Goal: Task Accomplishment & Management: Use online tool/utility

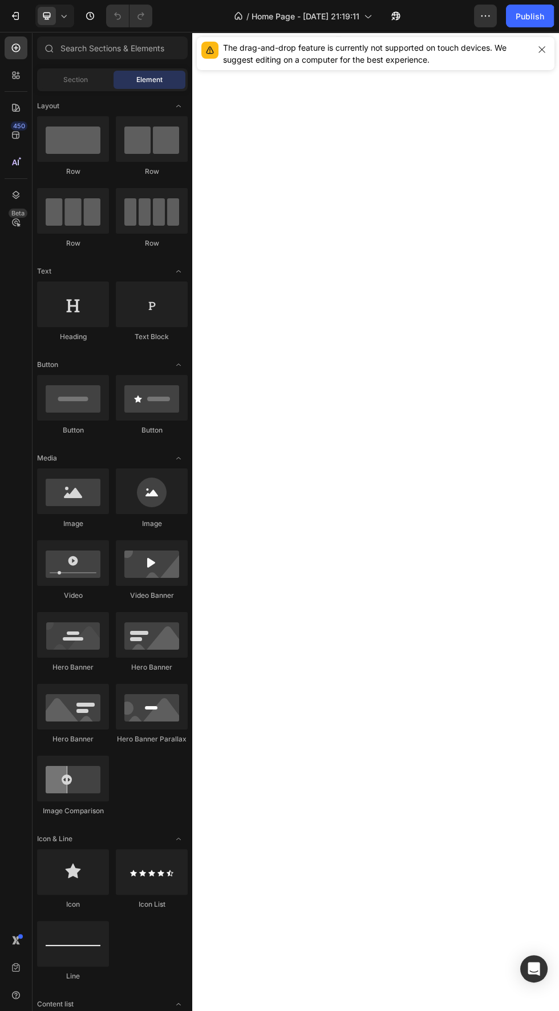
click at [535, 68] on div "The drag-and-drop feature is currently not supported on touch devices. We sugge…" at bounding box center [375, 53] width 357 height 33
click at [541, 50] on icon "button" at bounding box center [541, 49] width 6 height 6
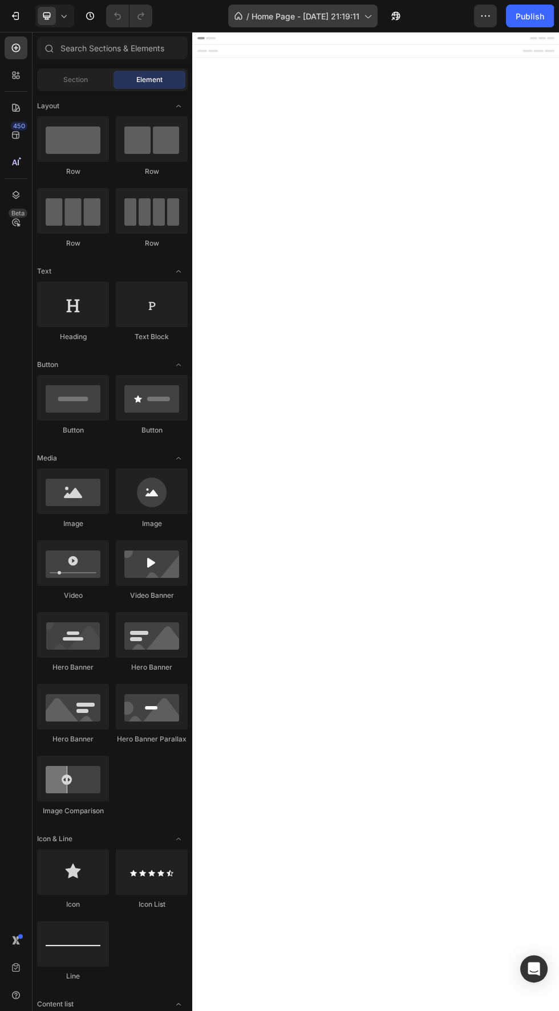
click at [358, 11] on span "Home Page - [DATE] 21:19:11" at bounding box center [305, 16] width 108 height 12
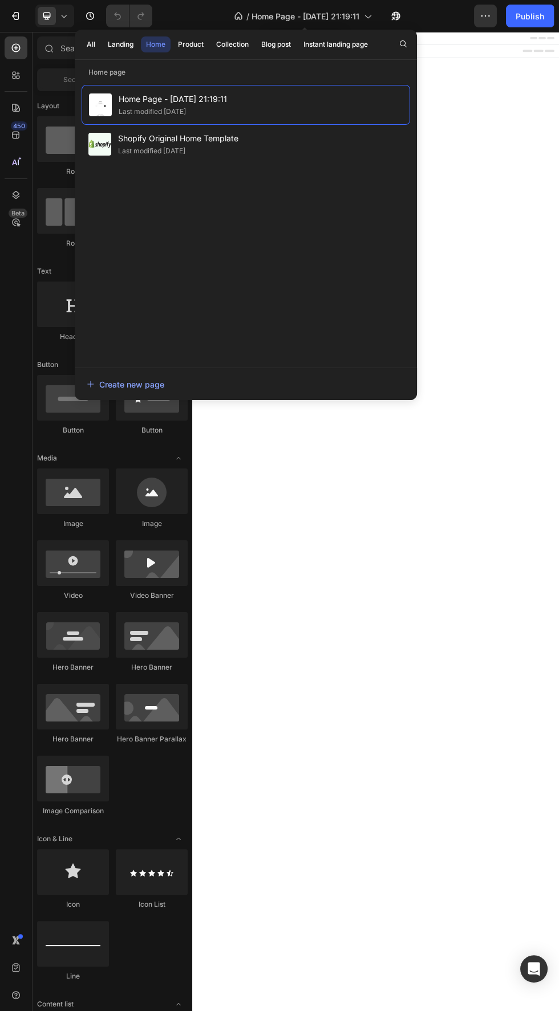
click at [558, 388] on body "Header Root Footer" at bounding box center [534, 945] width 684 height 1827
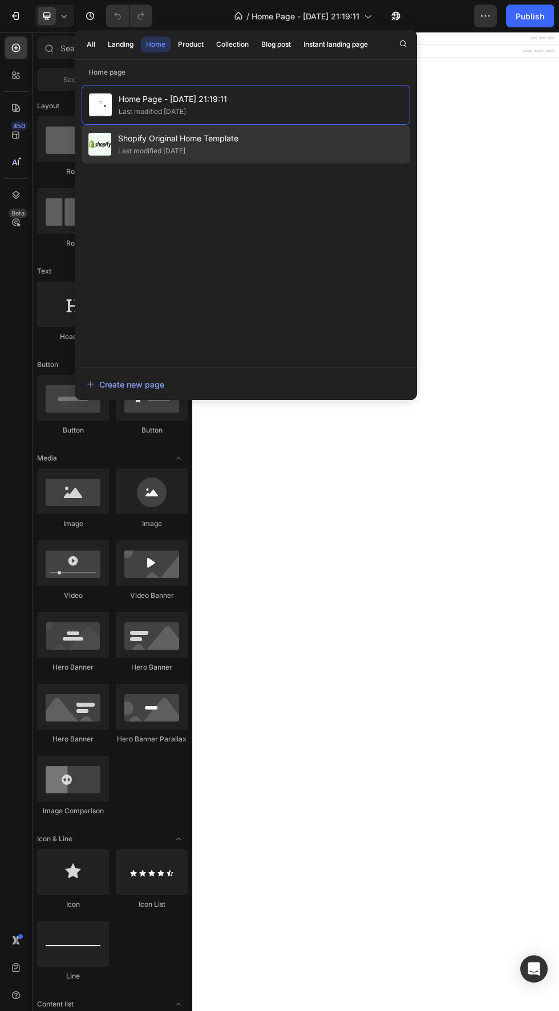
click at [341, 146] on div "Shopify Original Home Template Last modified [DATE]" at bounding box center [245, 144] width 328 height 39
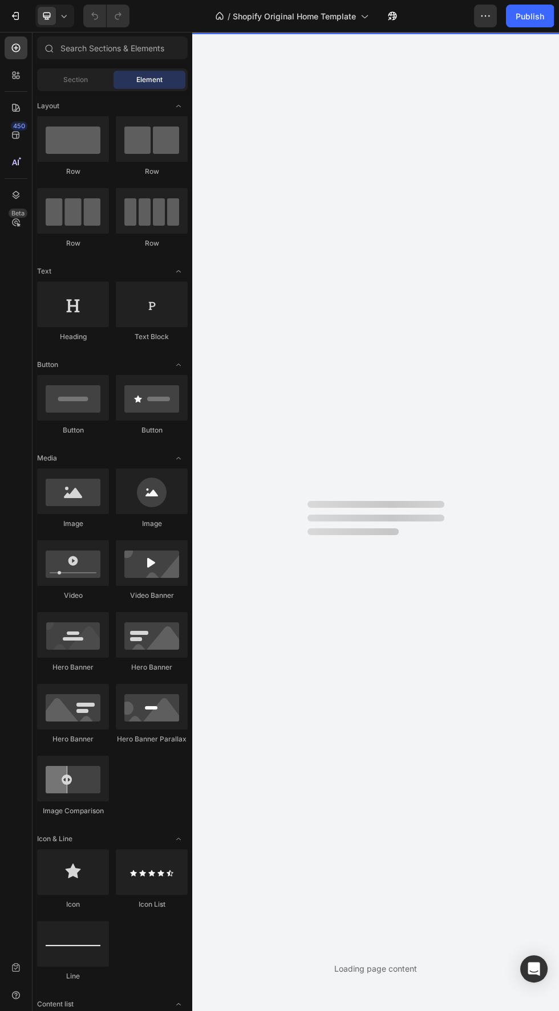
click at [338, 38] on div "Loading page content" at bounding box center [375, 521] width 366 height 979
click at [358, 36] on div "Loading page content" at bounding box center [375, 521] width 366 height 979
click at [341, 21] on span "Shopify Original Home Template" at bounding box center [294, 16] width 123 height 12
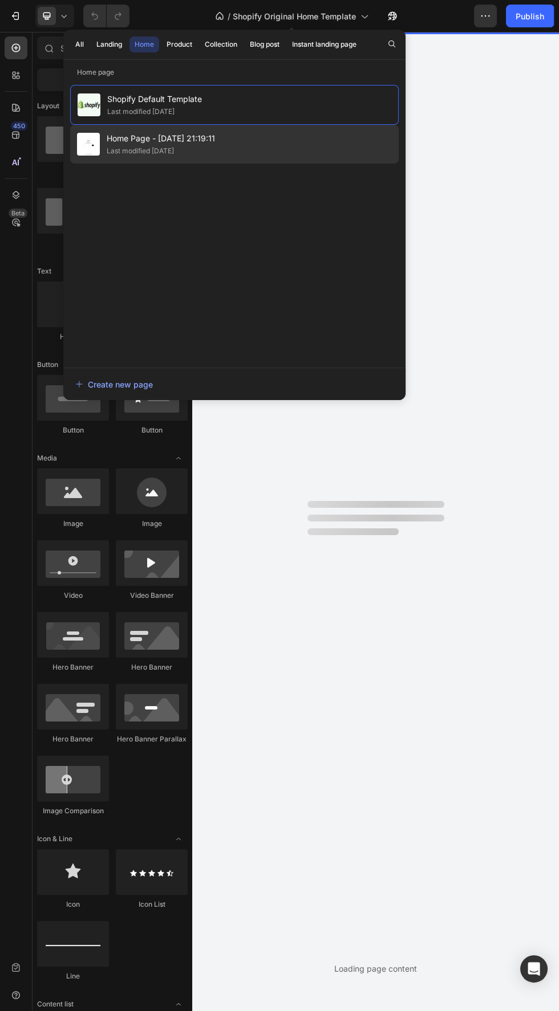
click at [284, 146] on div "Home Page - Sep 20, 21:19:11 Last modified 7 days ago" at bounding box center [234, 144] width 328 height 39
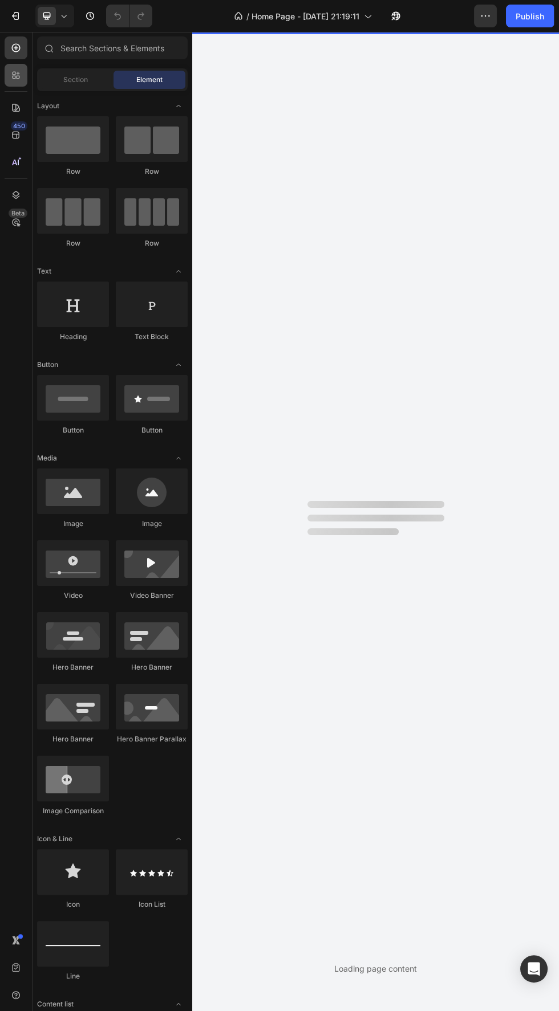
click at [15, 75] on icon at bounding box center [15, 75] width 11 height 11
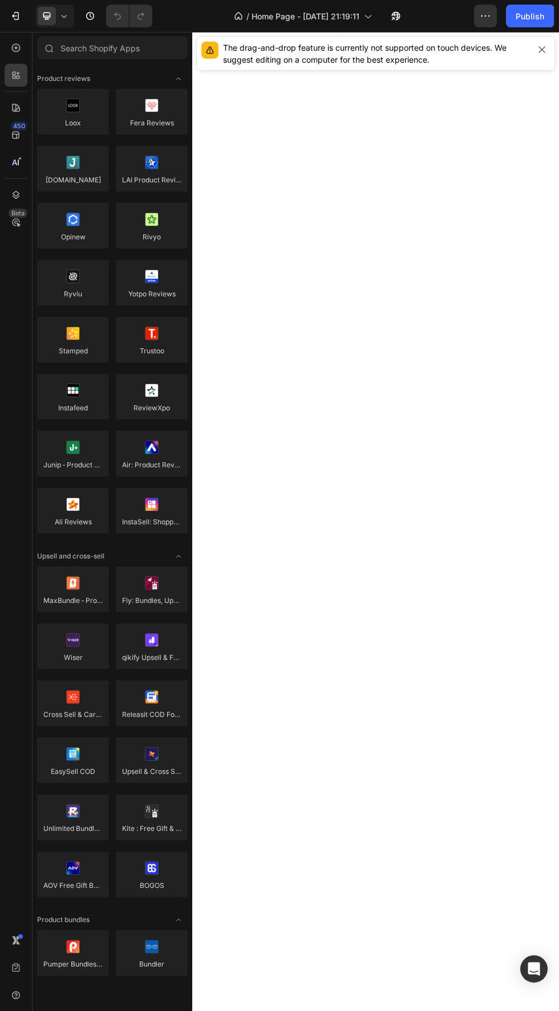
click at [539, 62] on div at bounding box center [541, 54] width 16 height 24
click at [535, 52] on button "button" at bounding box center [541, 50] width 16 height 16
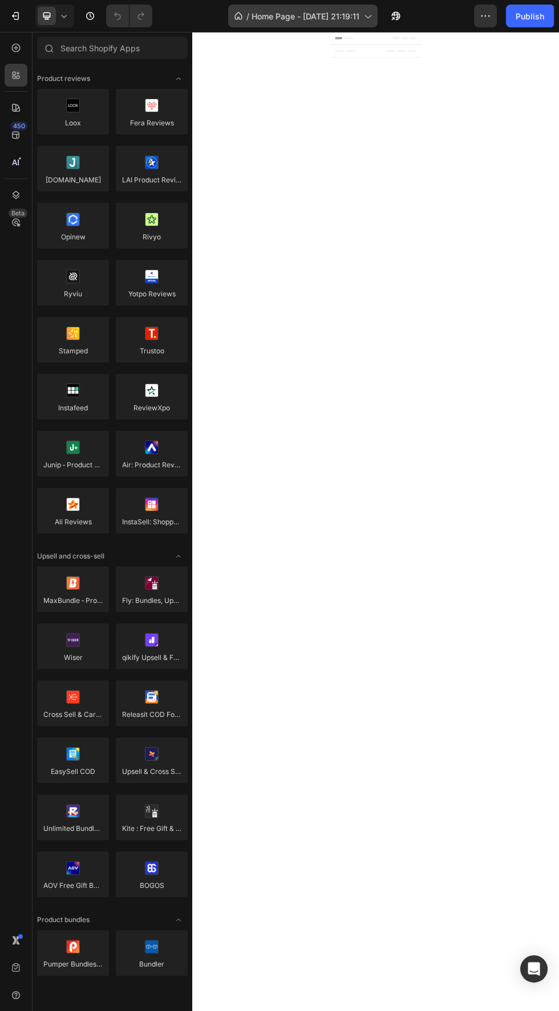
click at [340, 16] on span "Home Page - [DATE] 21:19:11" at bounding box center [305, 16] width 108 height 12
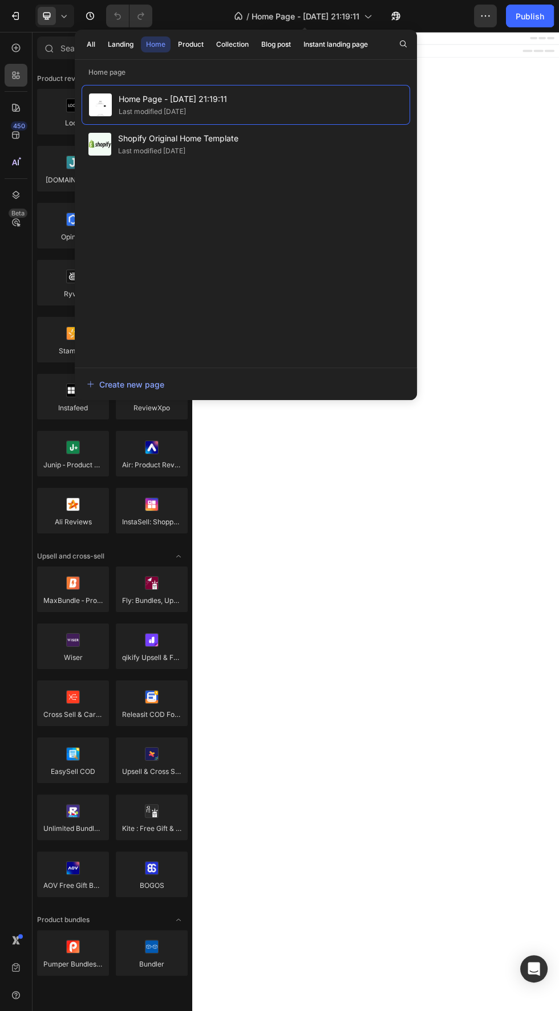
click at [558, 299] on body "Header Root Footer" at bounding box center [534, 945] width 684 height 1827
click at [558, 270] on body "Header Root Footer" at bounding box center [534, 945] width 684 height 1827
click at [558, 124] on body "Header Root Footer" at bounding box center [534, 945] width 684 height 1827
click at [483, 18] on icon "button" at bounding box center [484, 15] width 11 height 11
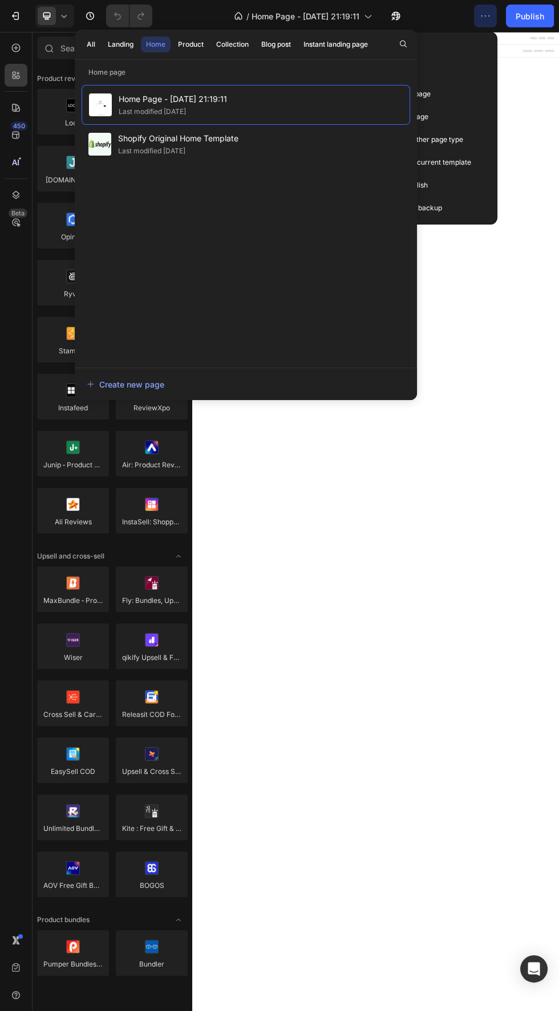
click at [558, 590] on body "Header Root Footer" at bounding box center [534, 945] width 684 height 1827
click at [321, 20] on span "Home Page - [DATE] 21:19:11" at bounding box center [305, 16] width 108 height 12
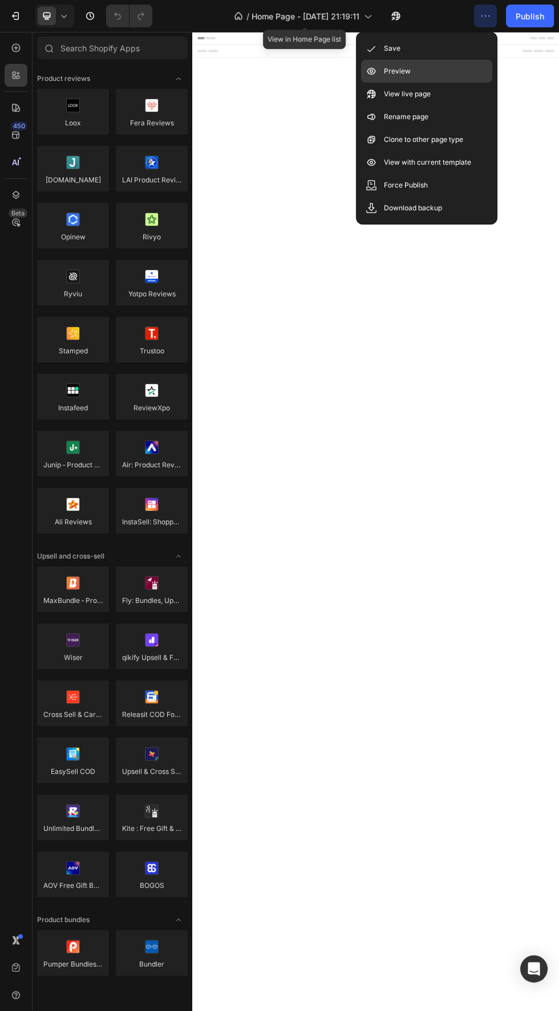
click at [446, 66] on div "Preview" at bounding box center [426, 71] width 131 height 23
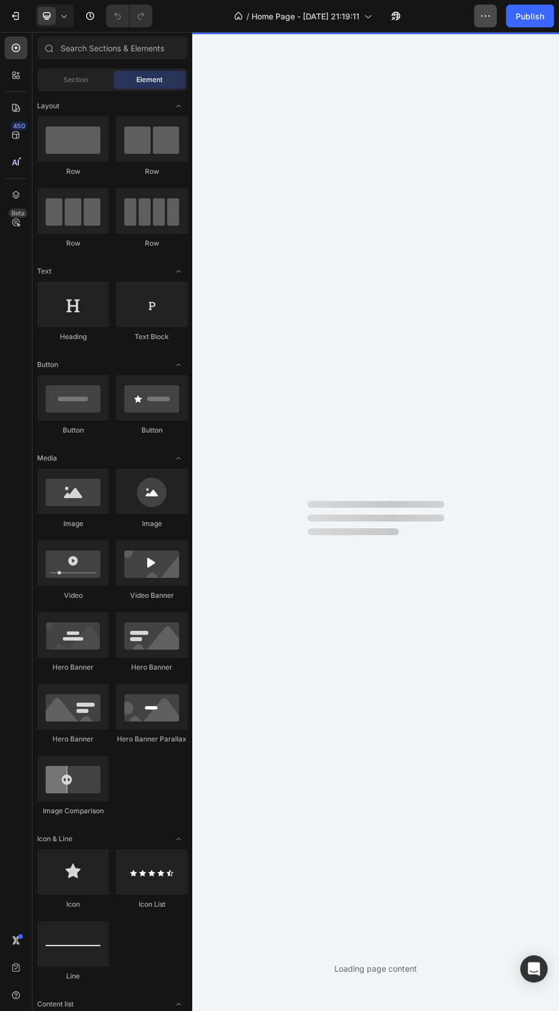
click at [486, 16] on icon "button" at bounding box center [485, 15] width 2 height 1
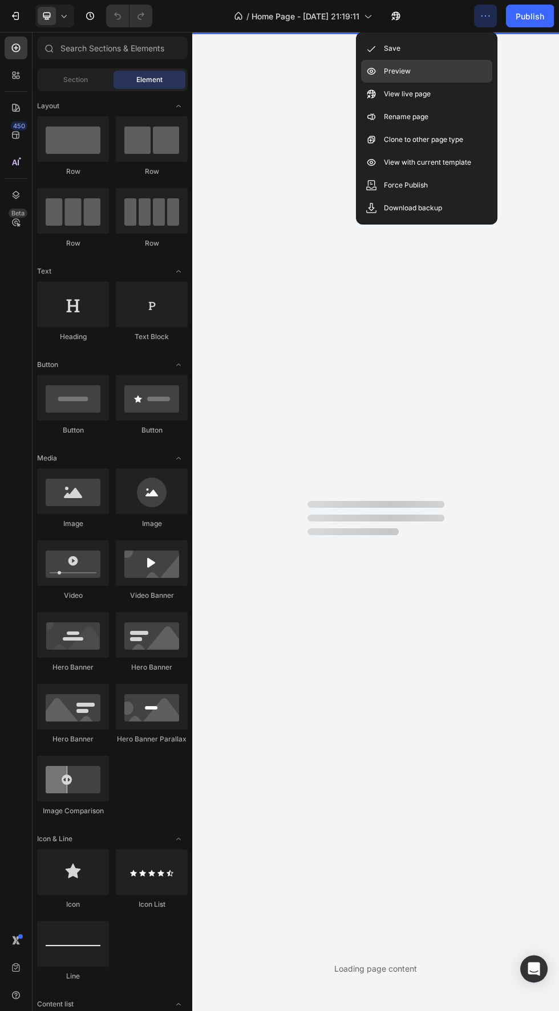
click at [459, 78] on div "Preview" at bounding box center [426, 71] width 131 height 23
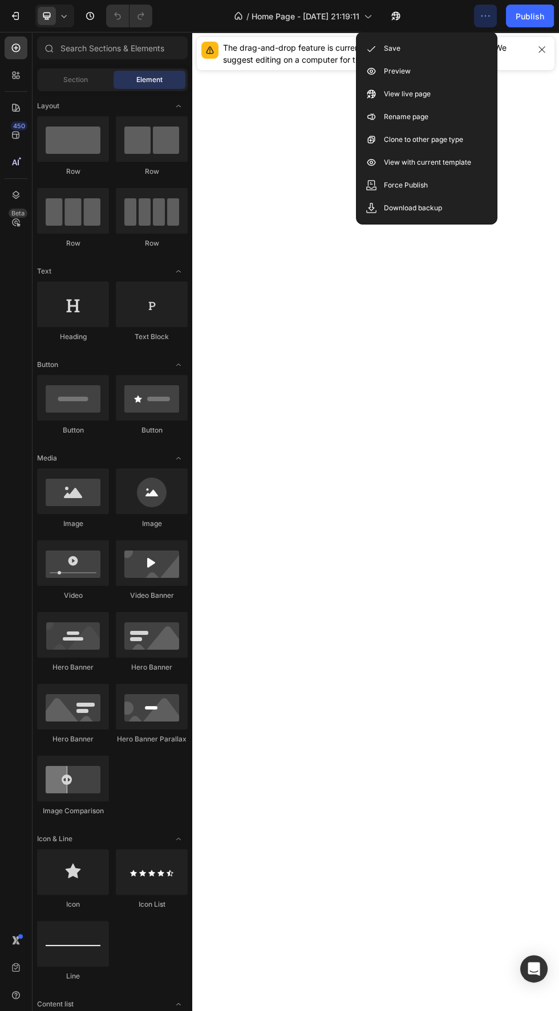
click at [410, 463] on div at bounding box center [375, 521] width 92 height 979
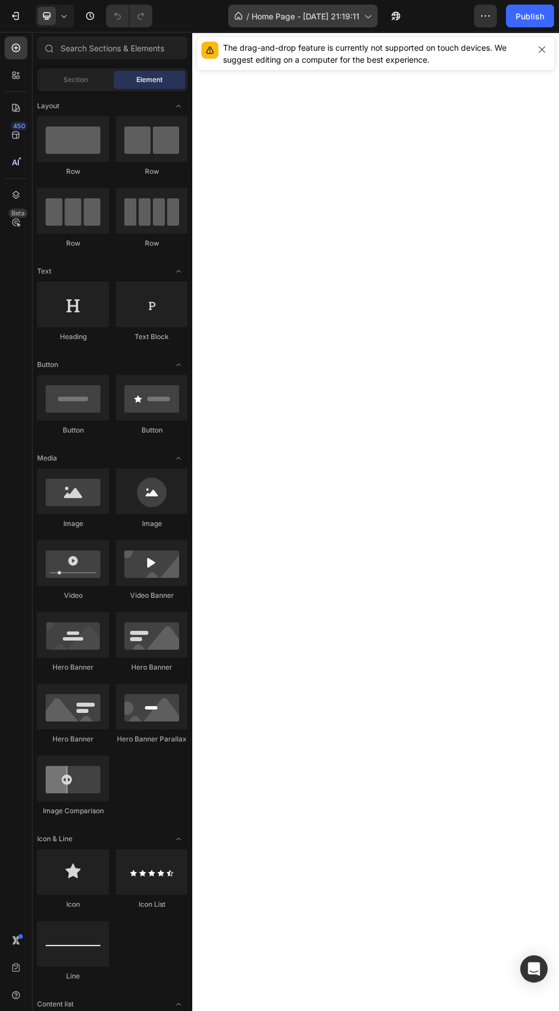
click at [373, 14] on icon at bounding box center [366, 15] width 11 height 11
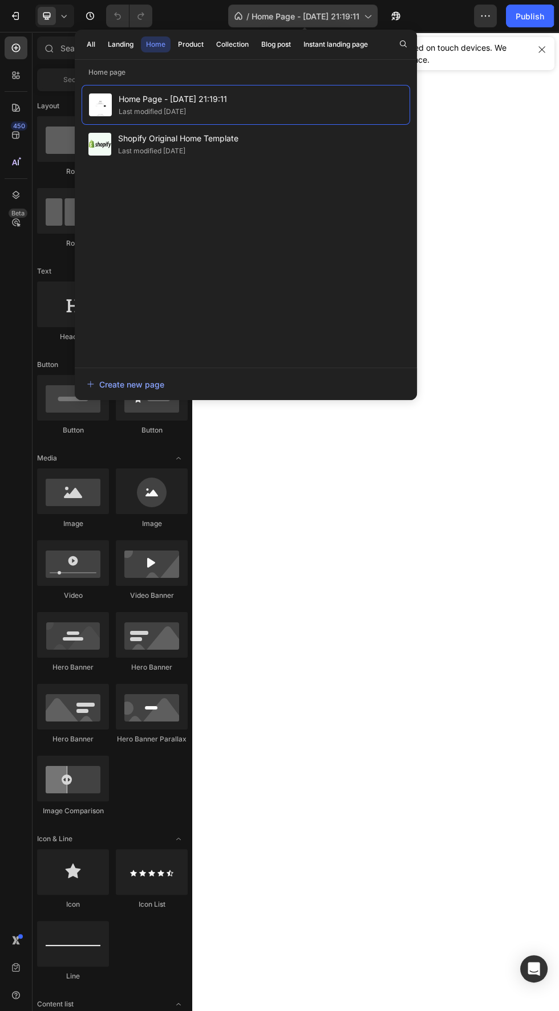
click at [348, 11] on span "Home Page - [DATE] 21:19:11" at bounding box center [305, 16] width 108 height 12
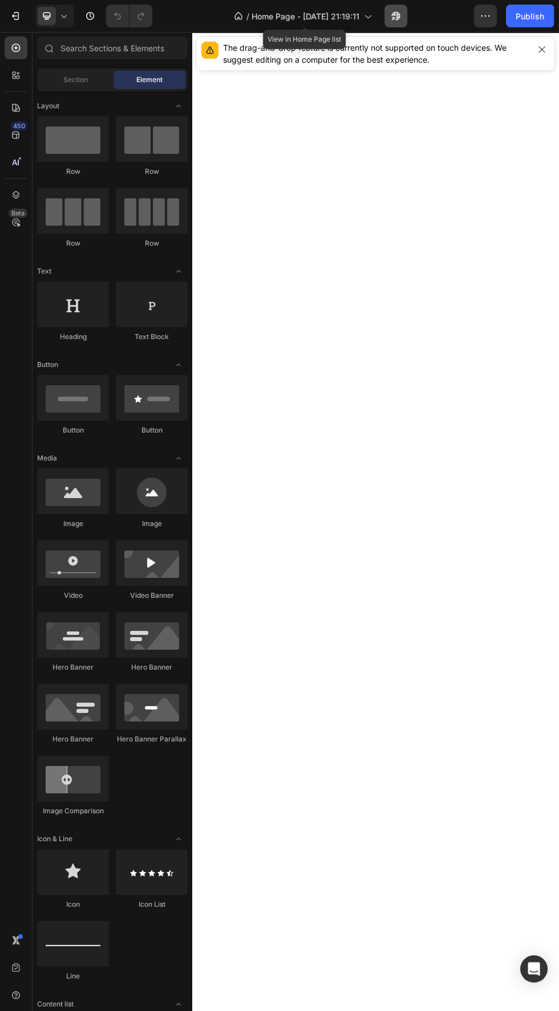
click at [397, 16] on icon "button" at bounding box center [395, 15] width 11 height 11
